Goal: Information Seeking & Learning: Learn about a topic

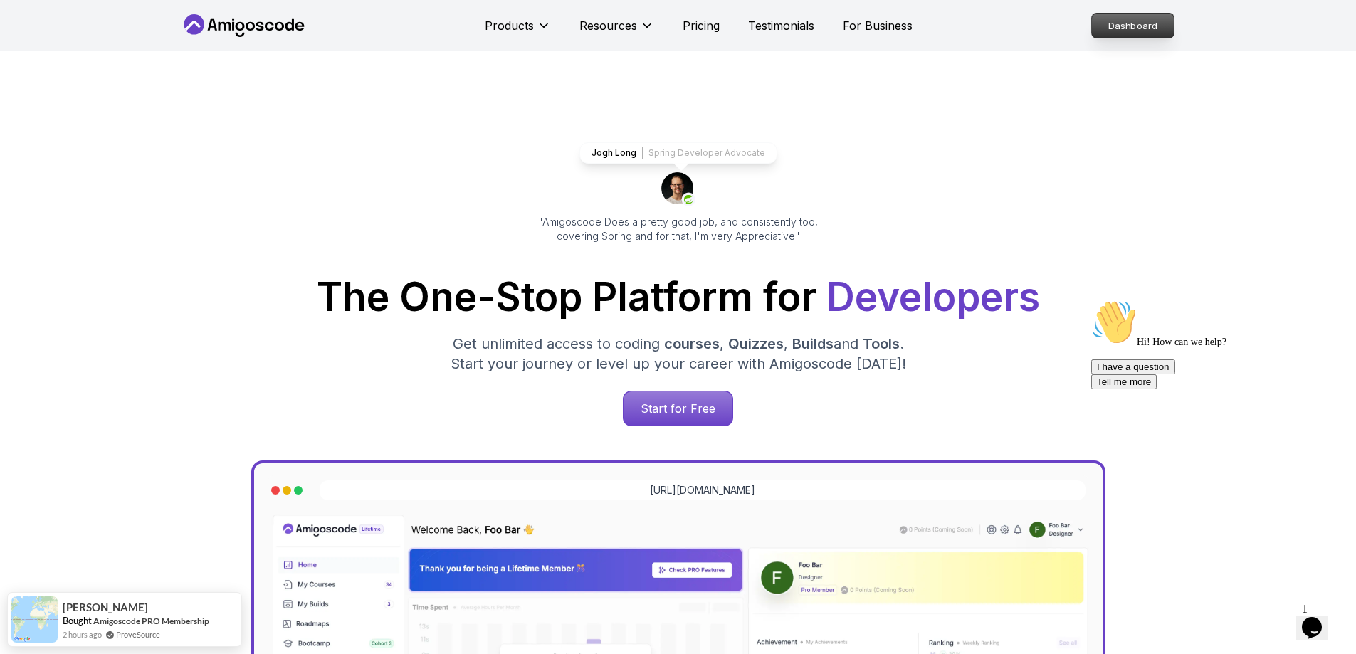
click at [1119, 17] on p "Dashboard" at bounding box center [1133, 26] width 82 height 24
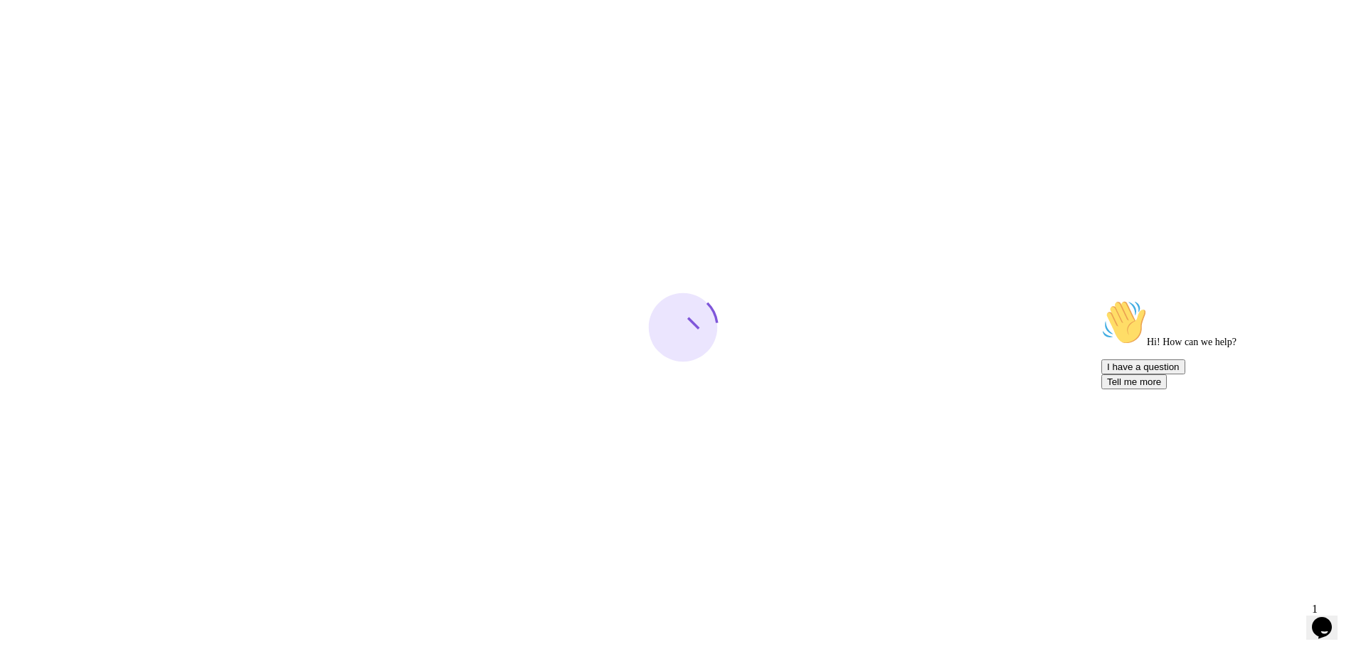
click at [1102, 300] on icon "Chat attention grabber" at bounding box center [1102, 300] width 0 height 0
click at [1284, 617] on icon "Close" at bounding box center [1284, 623] width 0 height 12
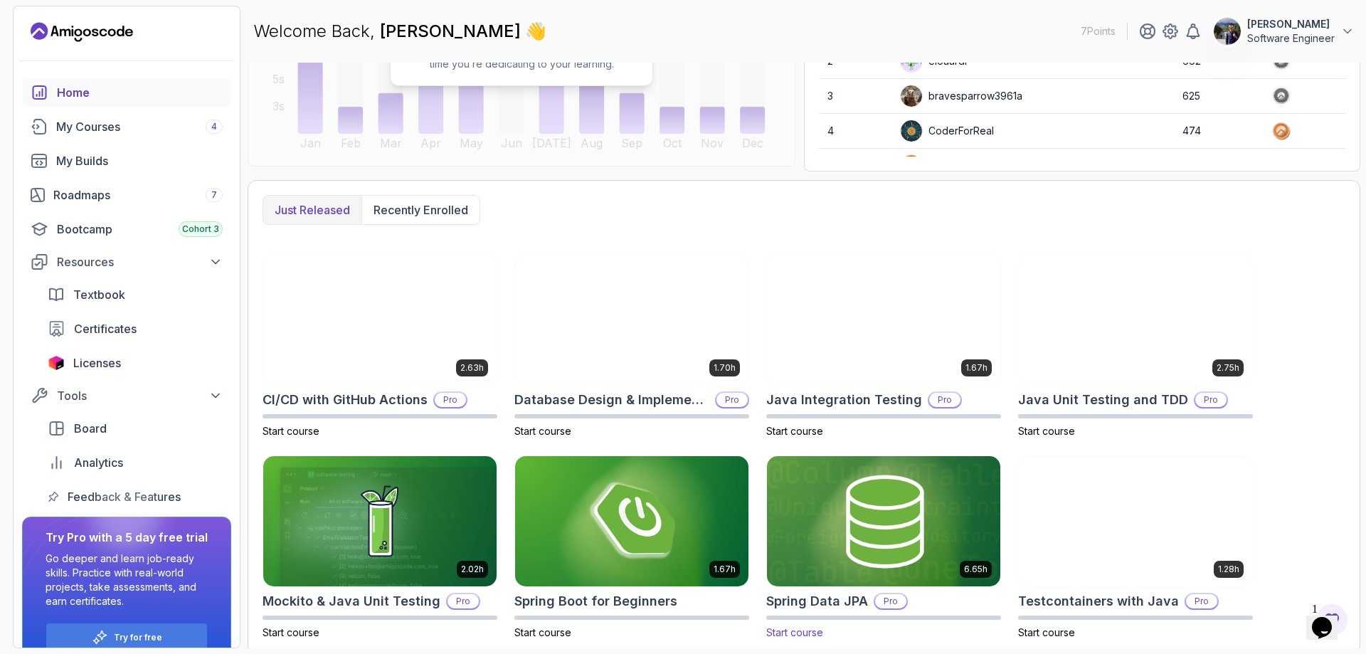
scroll to position [258, 0]
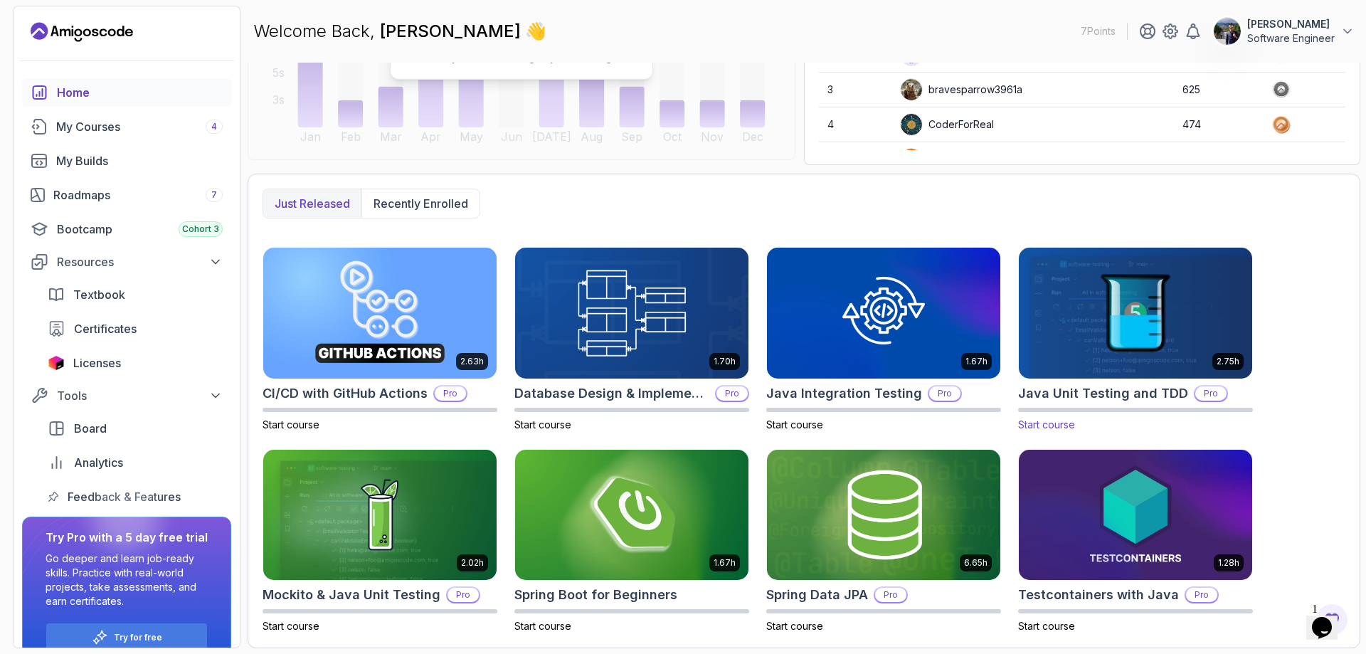
click at [1166, 339] on img at bounding box center [1135, 312] width 245 height 137
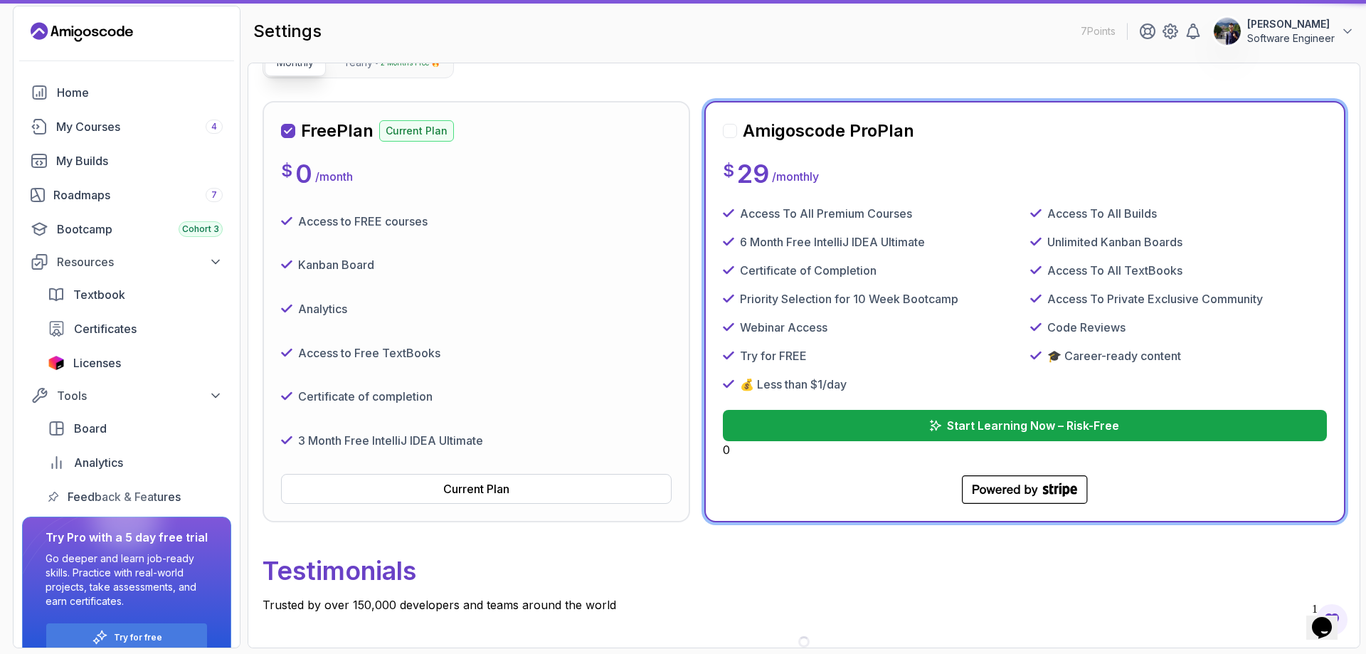
scroll to position [84, 0]
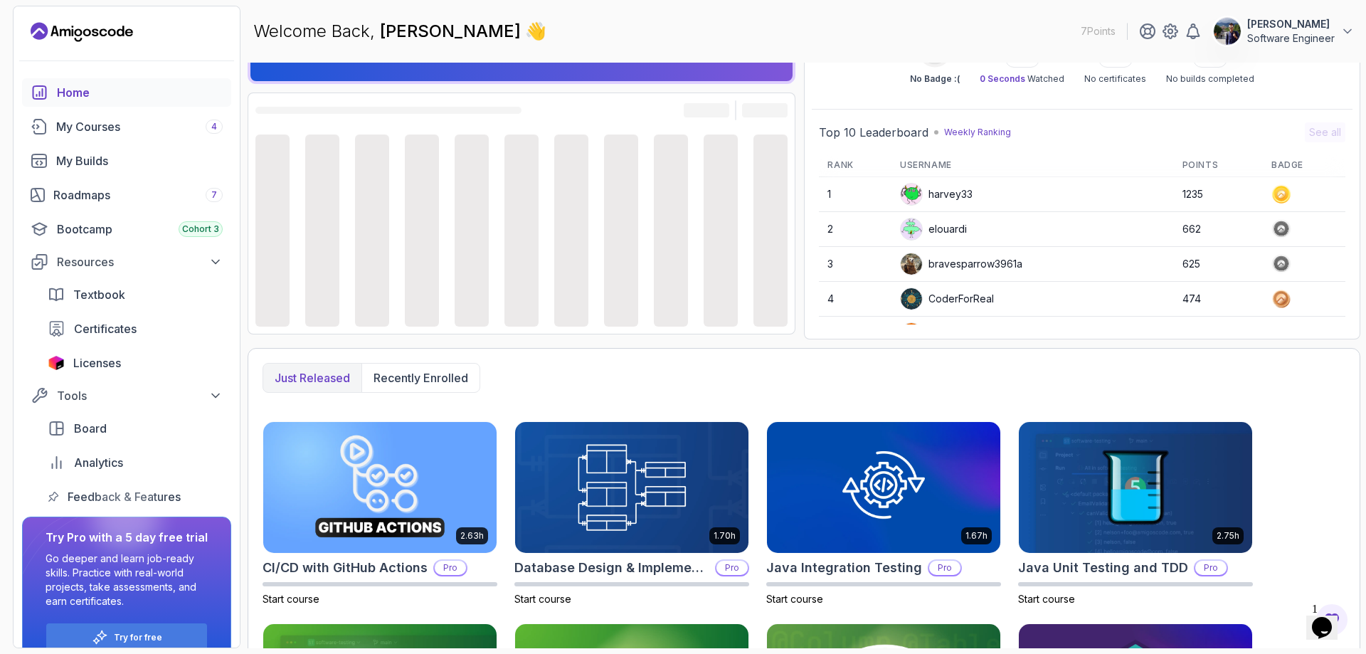
scroll to position [258, 0]
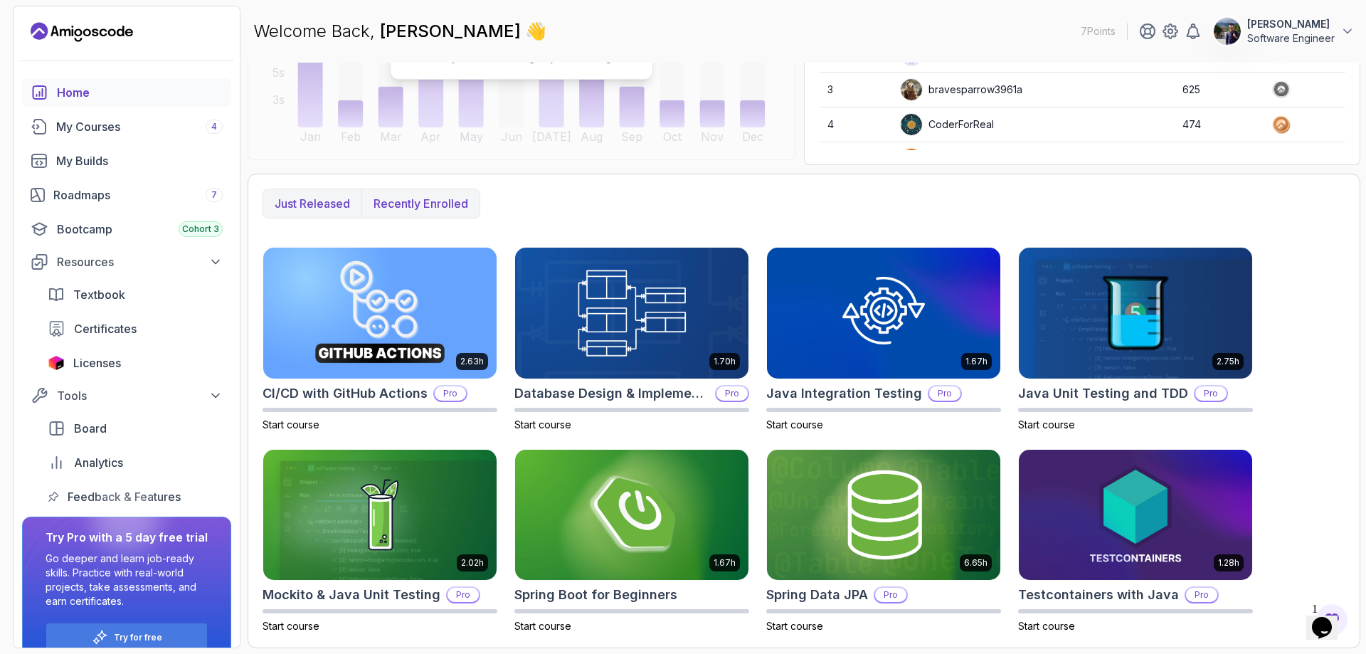
click at [406, 195] on p "Recently enrolled" at bounding box center [421, 203] width 95 height 17
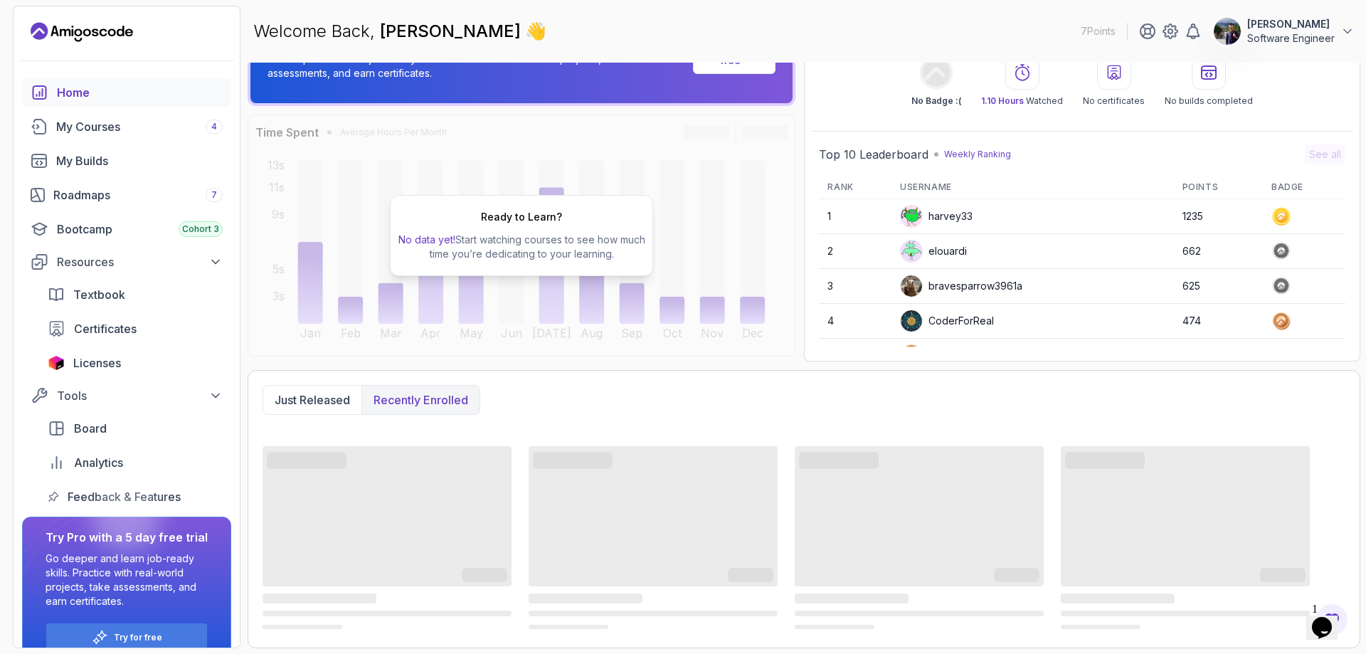
scroll to position [115, 0]
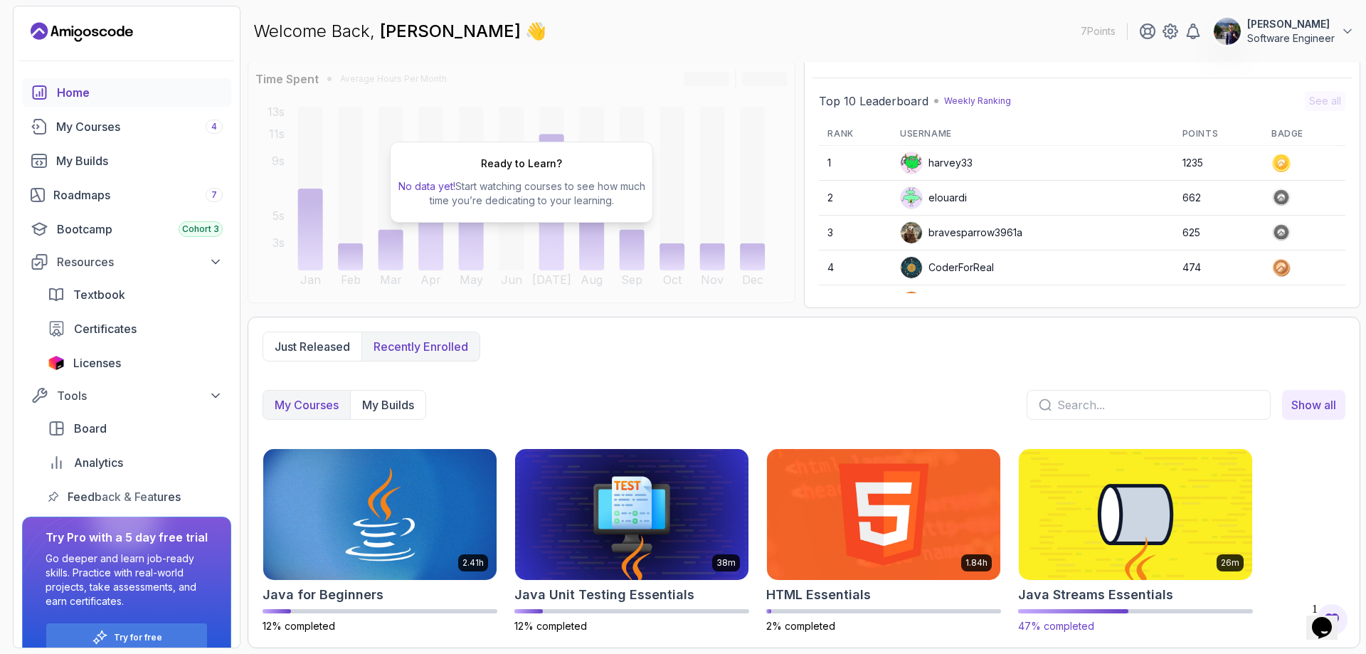
click at [1117, 522] on img at bounding box center [1135, 513] width 245 height 137
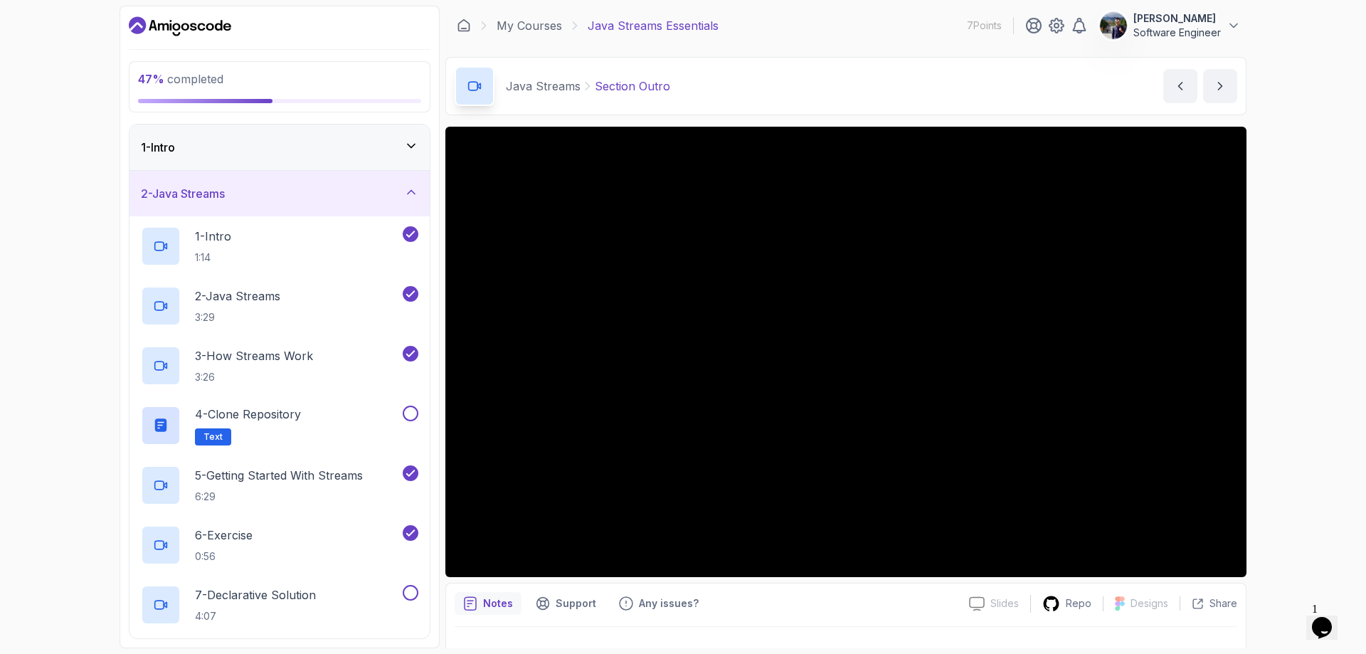
click at [418, 144] on icon at bounding box center [411, 146] width 14 height 14
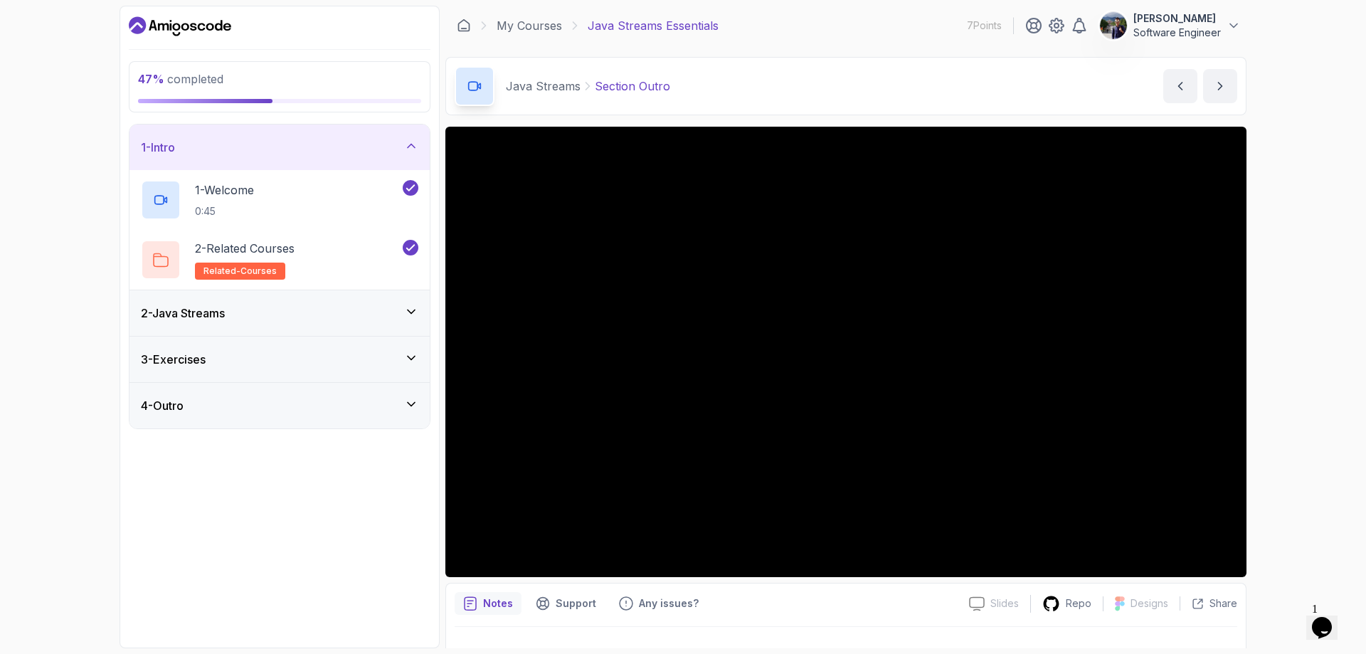
click at [417, 314] on icon at bounding box center [411, 312] width 14 height 14
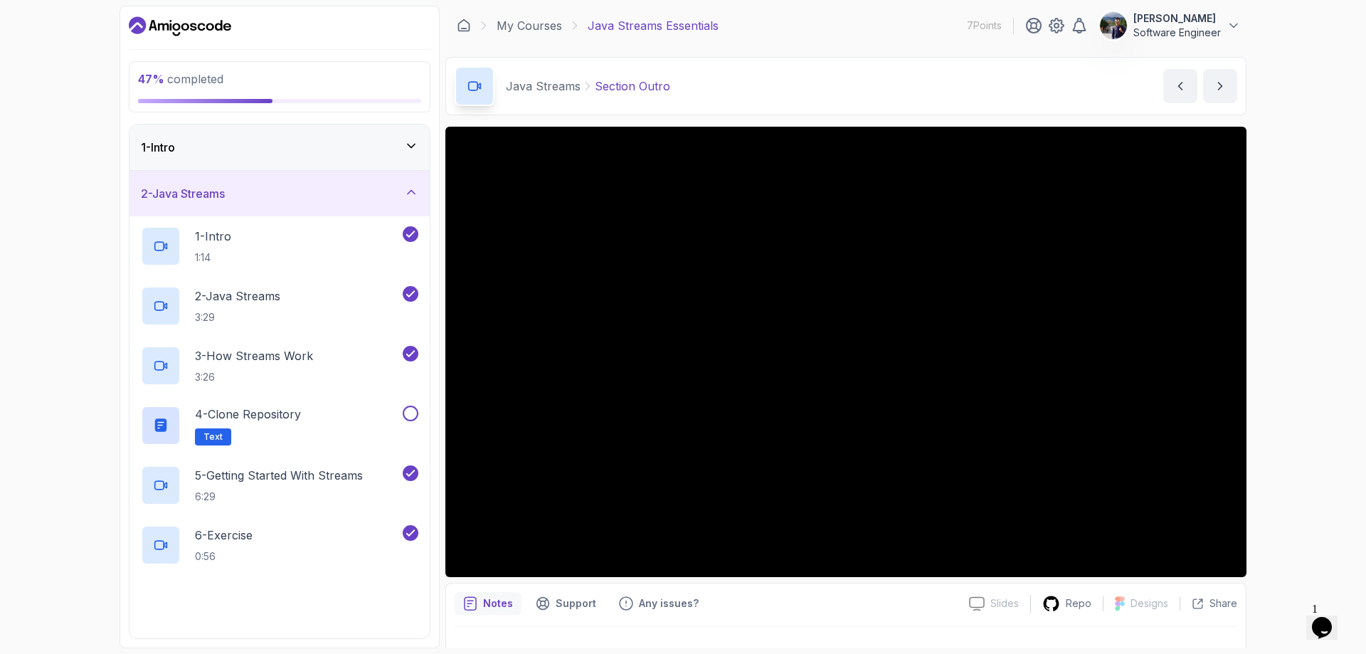
click at [397, 194] on div "2 - Java Streams" at bounding box center [280, 193] width 278 height 17
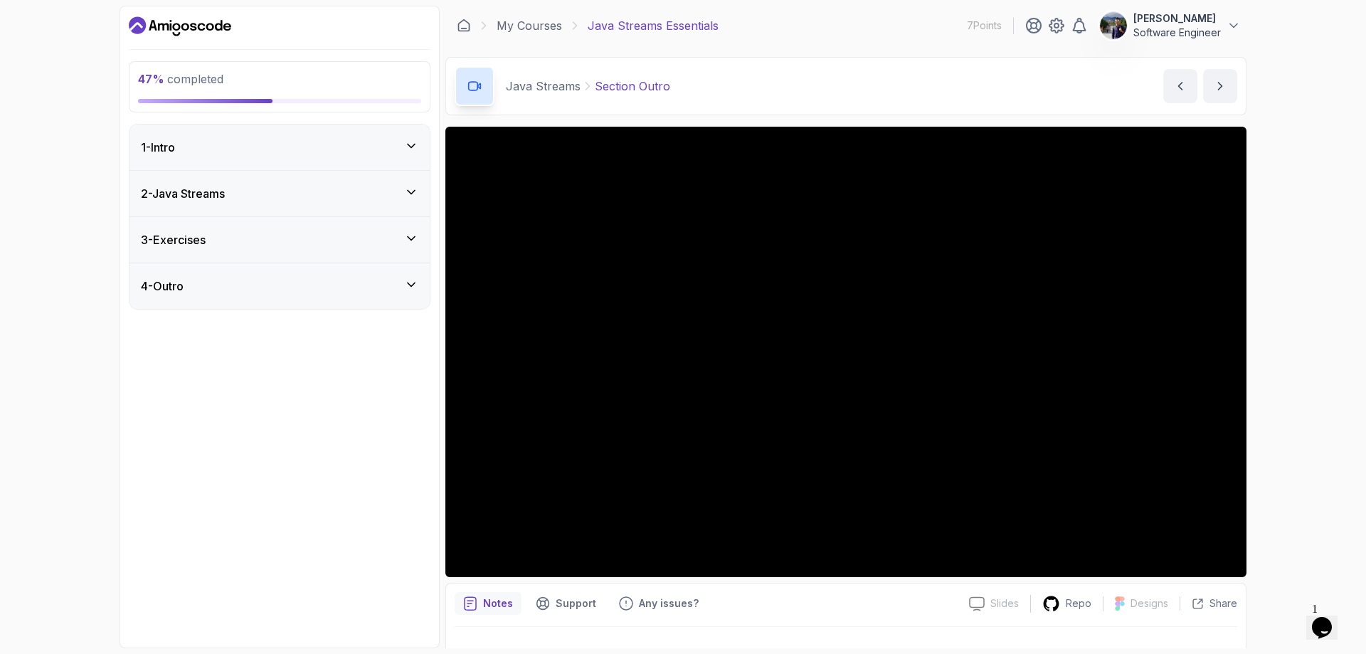
click at [246, 401] on div "47 % completed 1 - Intro 2 - Java Streams 3 - Exercises 4 - Outro" at bounding box center [280, 327] width 320 height 643
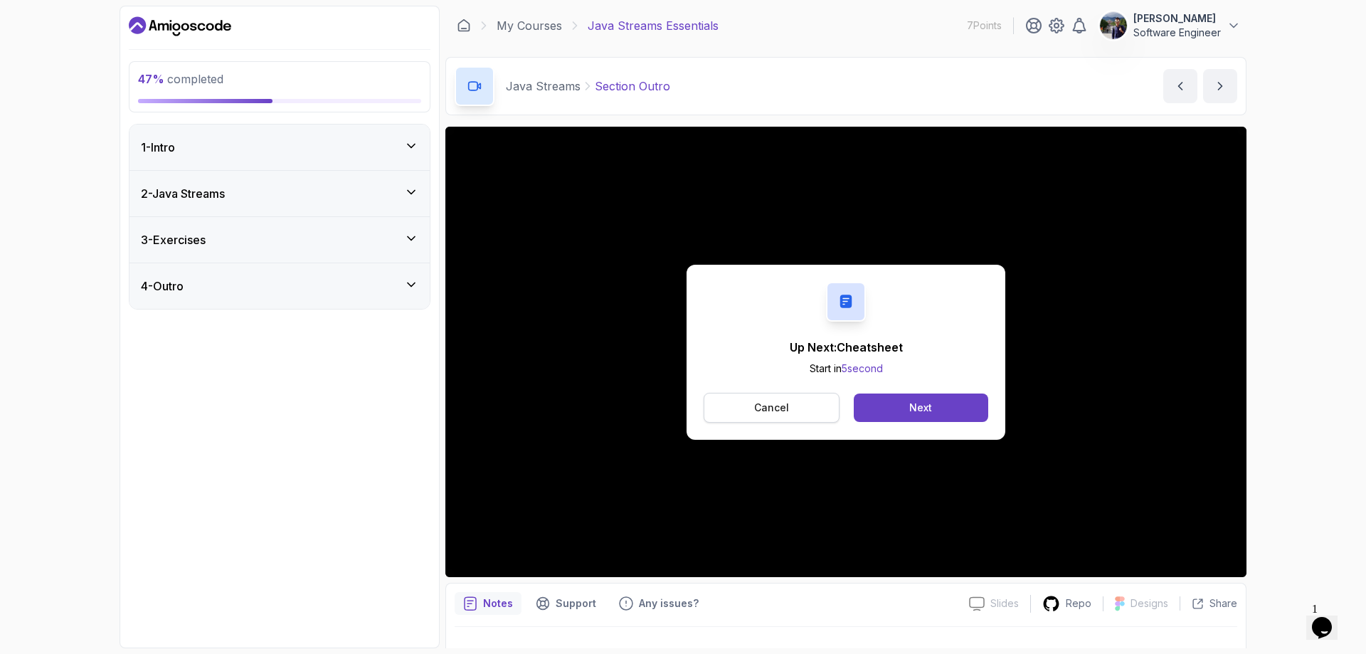
click at [758, 411] on p "Cancel" at bounding box center [771, 408] width 35 height 14
